Goal: Navigation & Orientation: Find specific page/section

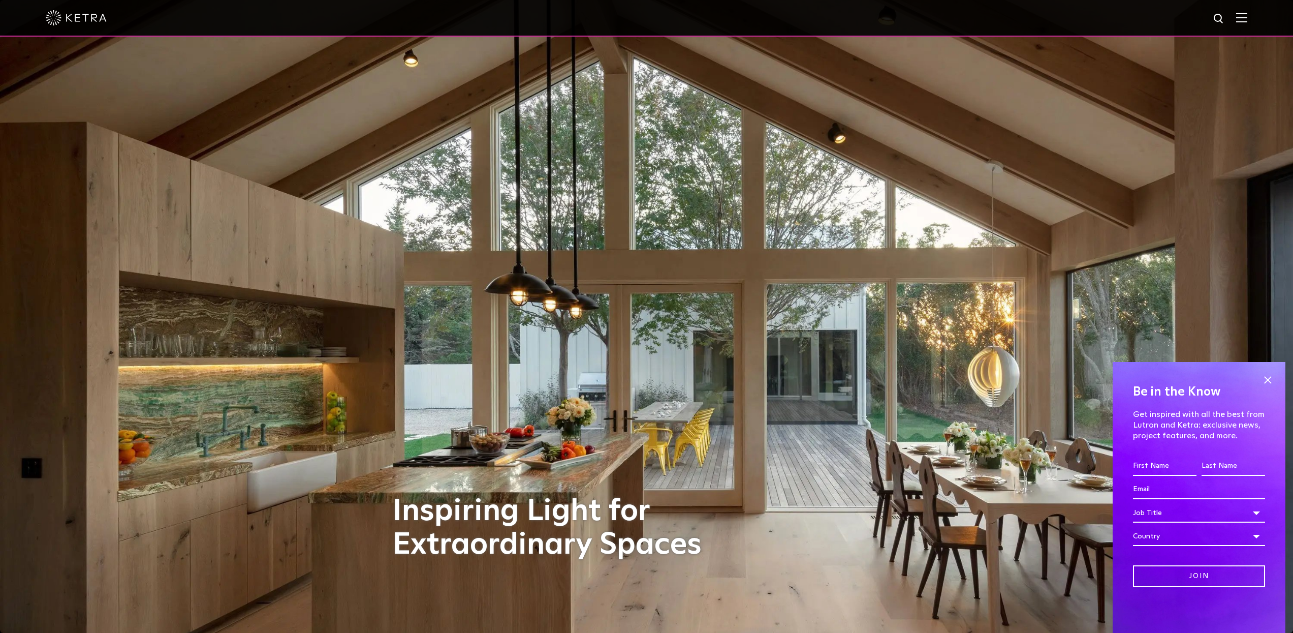
click at [1247, 19] on img at bounding box center [1241, 18] width 11 height 10
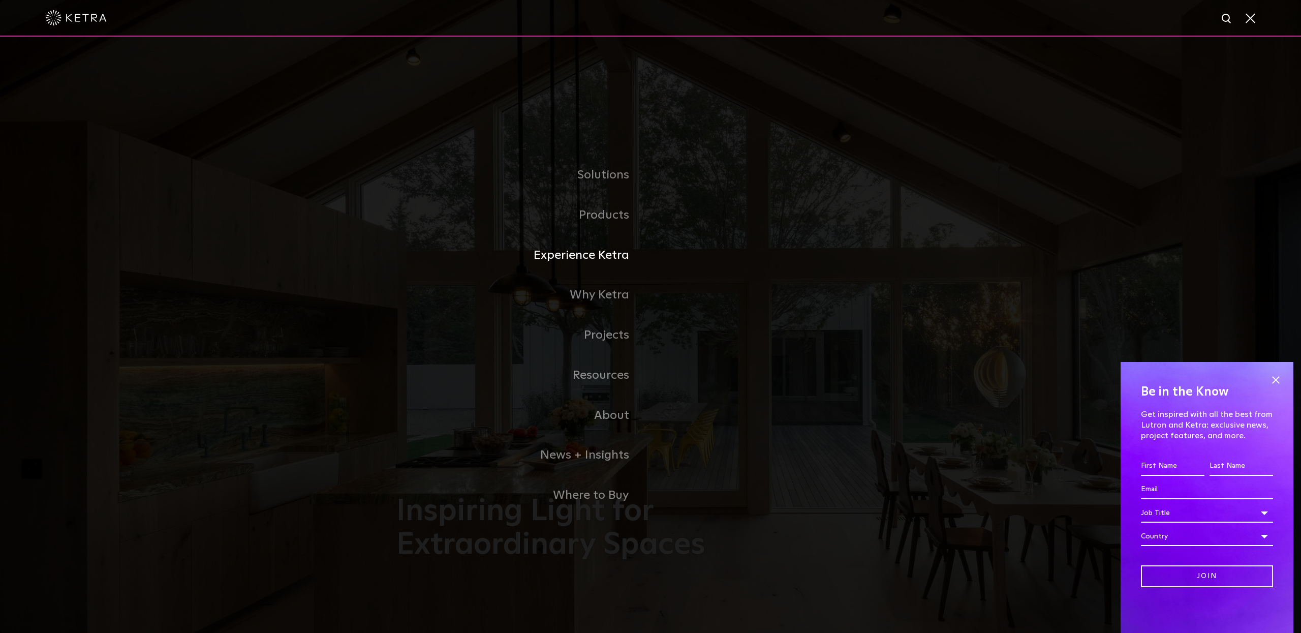
click at [482, 256] on link "Experience Ketra" at bounding box center [523, 255] width 254 height 40
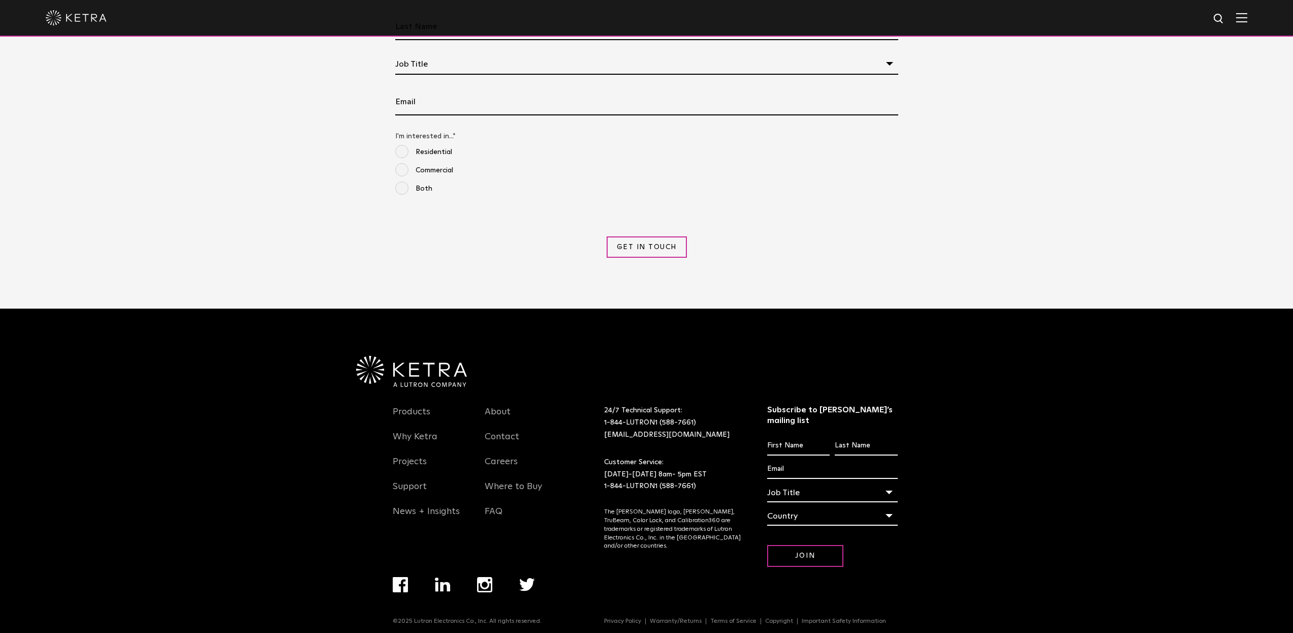
scroll to position [1307, 0]
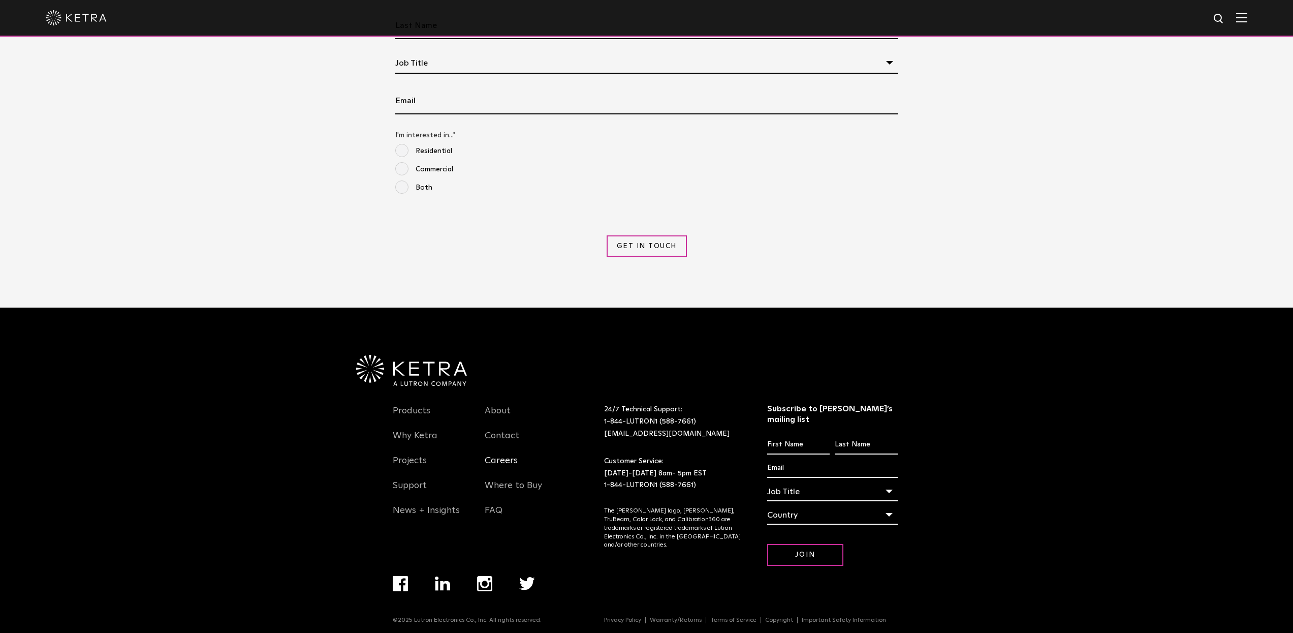
click at [501, 463] on link "Careers" at bounding box center [501, 466] width 33 height 23
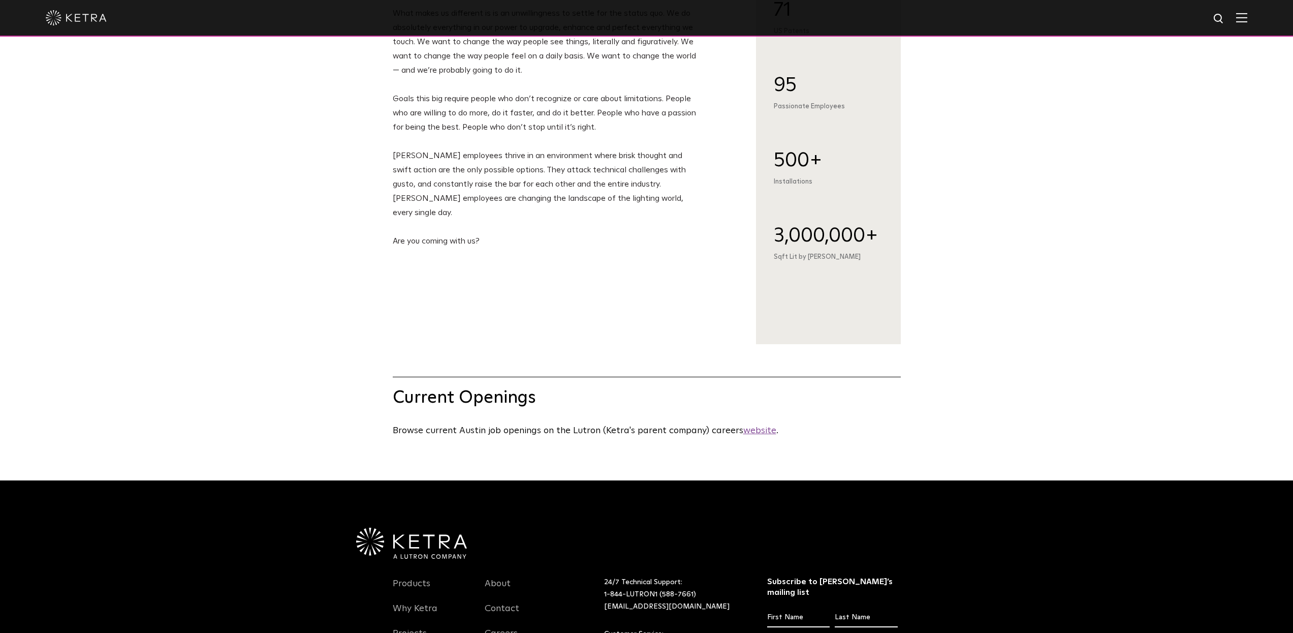
scroll to position [115, 0]
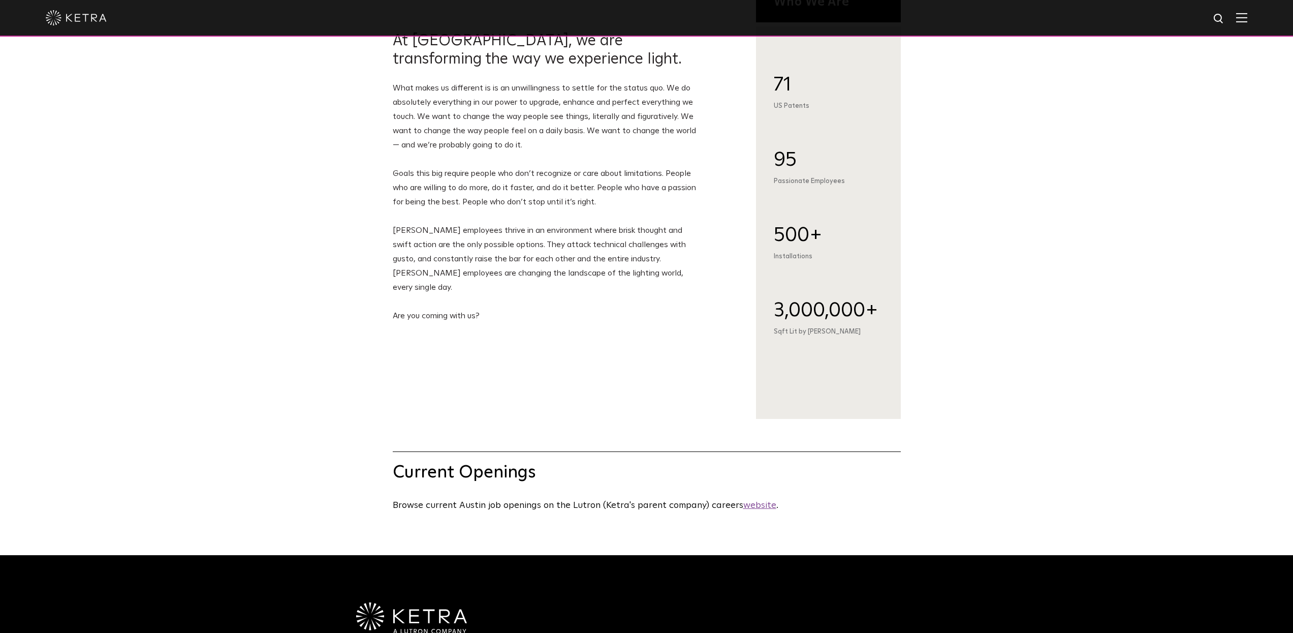
click at [746, 506] on u "website" at bounding box center [759, 504] width 33 height 9
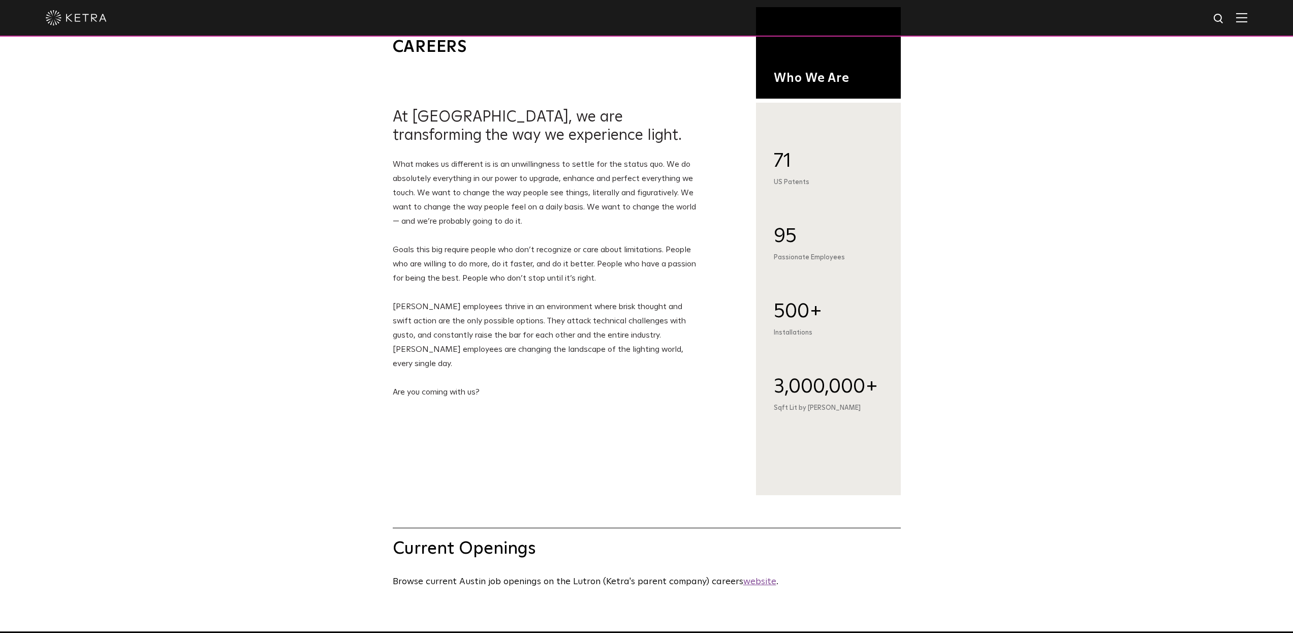
scroll to position [0, 0]
